Goal: Task Accomplishment & Management: Use online tool/utility

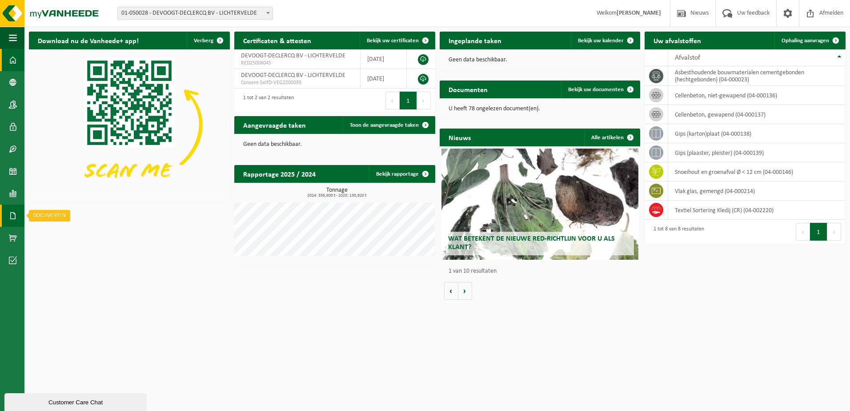
click at [13, 214] on span at bounding box center [13, 216] width 8 height 22
click at [61, 233] on span "Documenten" at bounding box center [68, 234] width 33 height 17
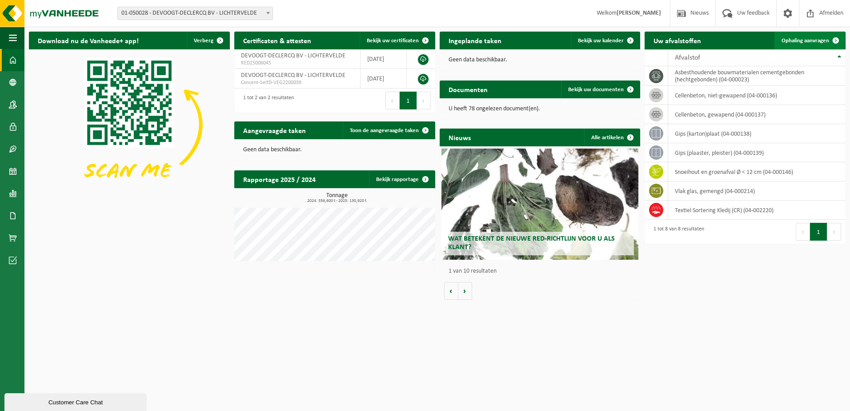
click at [805, 41] on span "Ophaling aanvragen" at bounding box center [806, 41] width 48 height 6
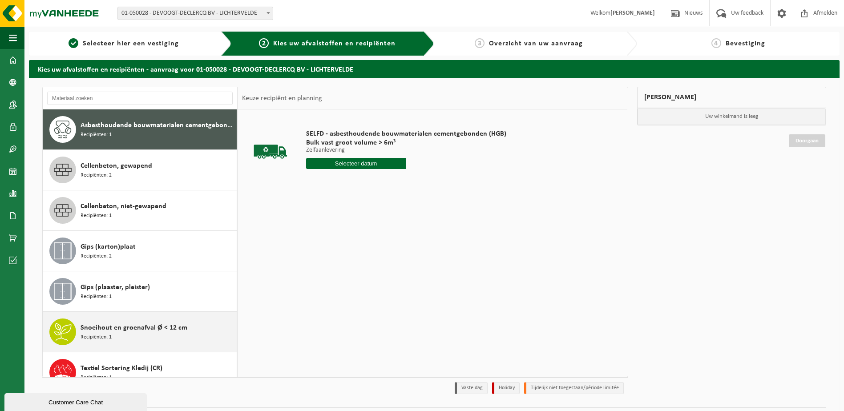
click at [135, 331] on span "Snoeihout en groenafval Ø < 12 cm" at bounding box center [133, 327] width 107 height 11
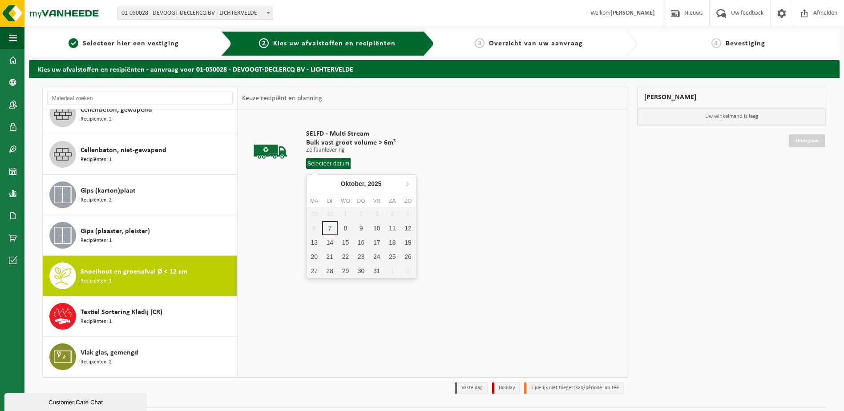
click at [333, 165] on input "text" at bounding box center [328, 163] width 45 height 11
click at [343, 230] on div "8" at bounding box center [346, 228] width 16 height 14
type input "Van 2025-10-08"
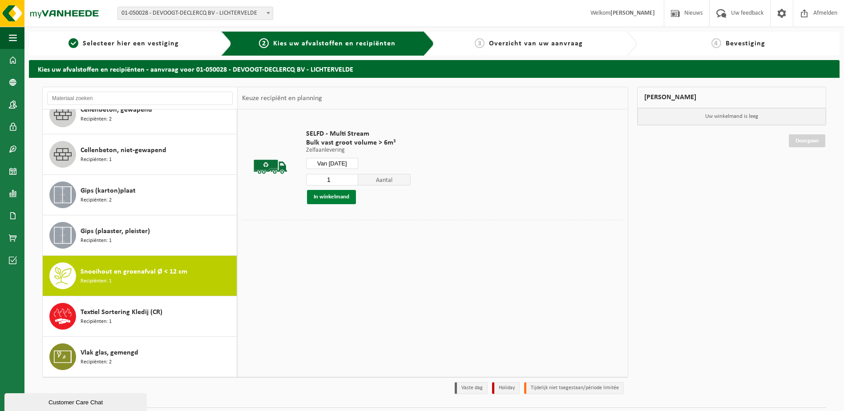
click at [334, 201] on button "In winkelmand" at bounding box center [331, 197] width 49 height 14
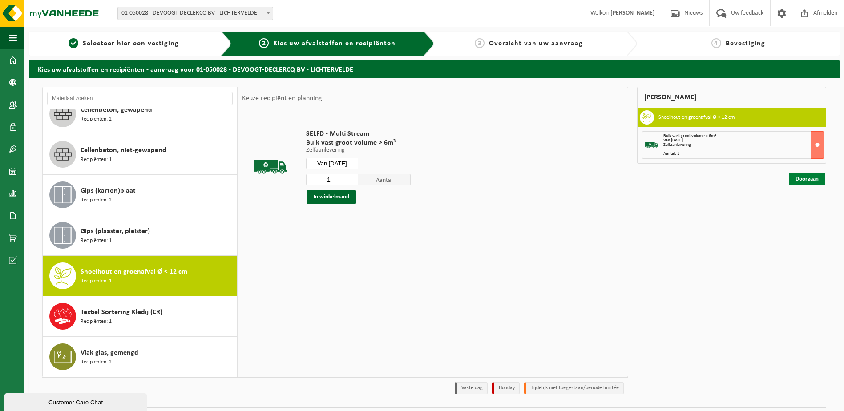
click at [805, 178] on link "Doorgaan" at bounding box center [806, 179] width 36 height 13
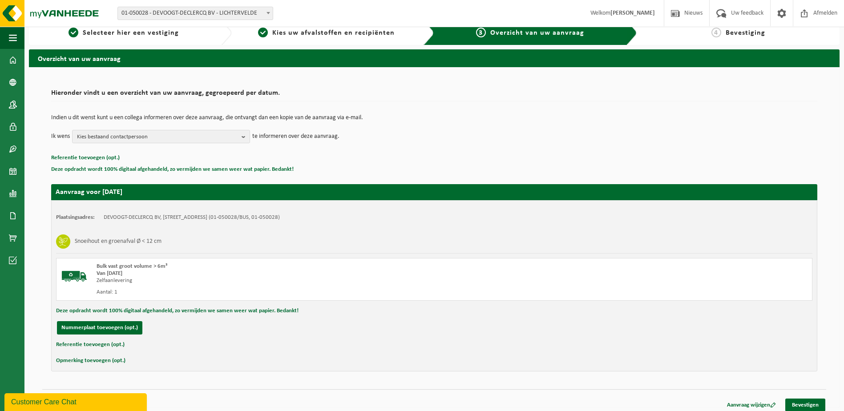
scroll to position [16, 0]
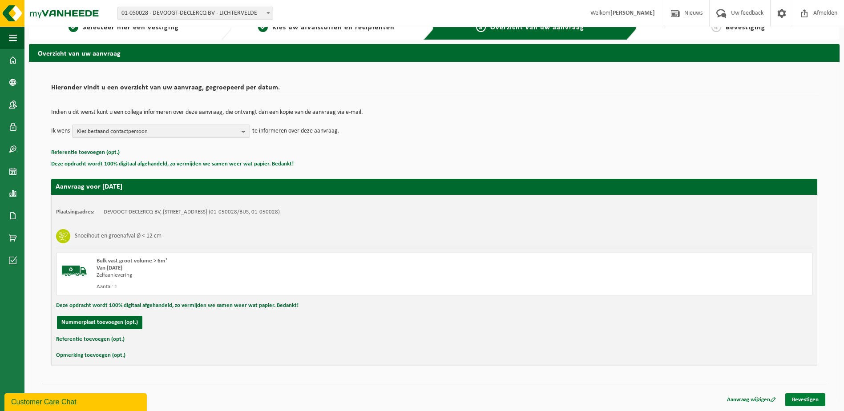
click at [808, 399] on link "Bevestigen" at bounding box center [805, 399] width 40 height 13
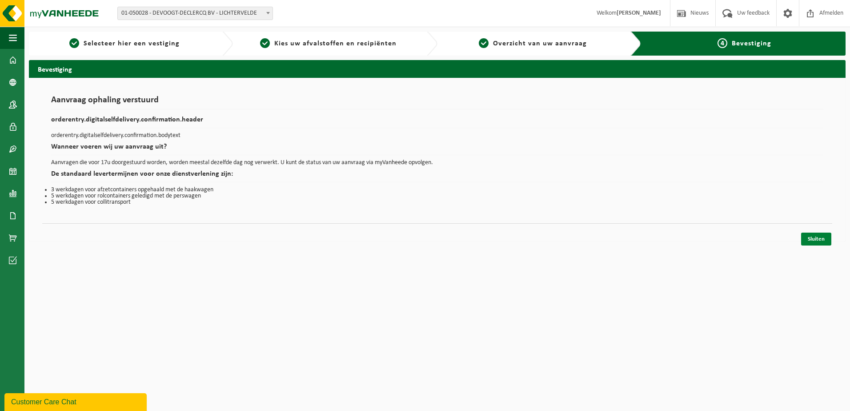
click at [814, 240] on link "Sluiten" at bounding box center [816, 239] width 30 height 13
